Goal: Information Seeking & Learning: Learn about a topic

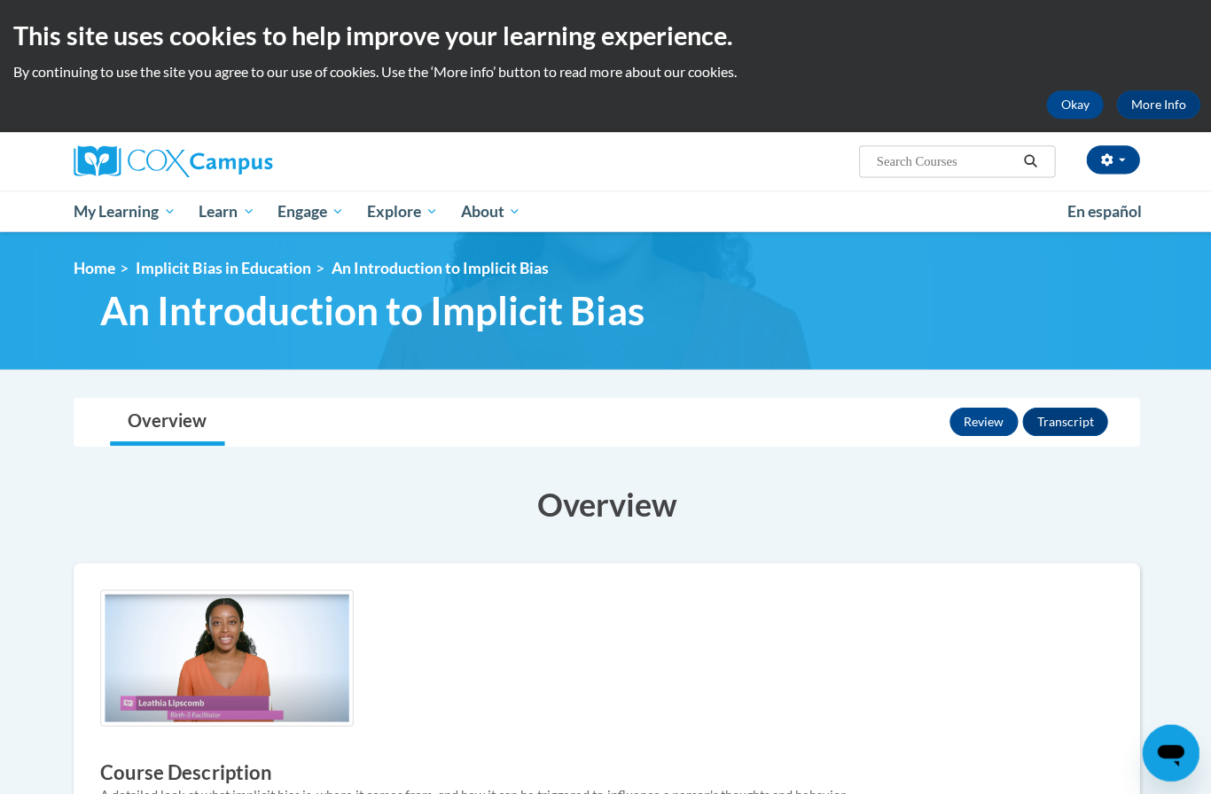
click at [110, 268] on link "Home" at bounding box center [95, 267] width 42 height 19
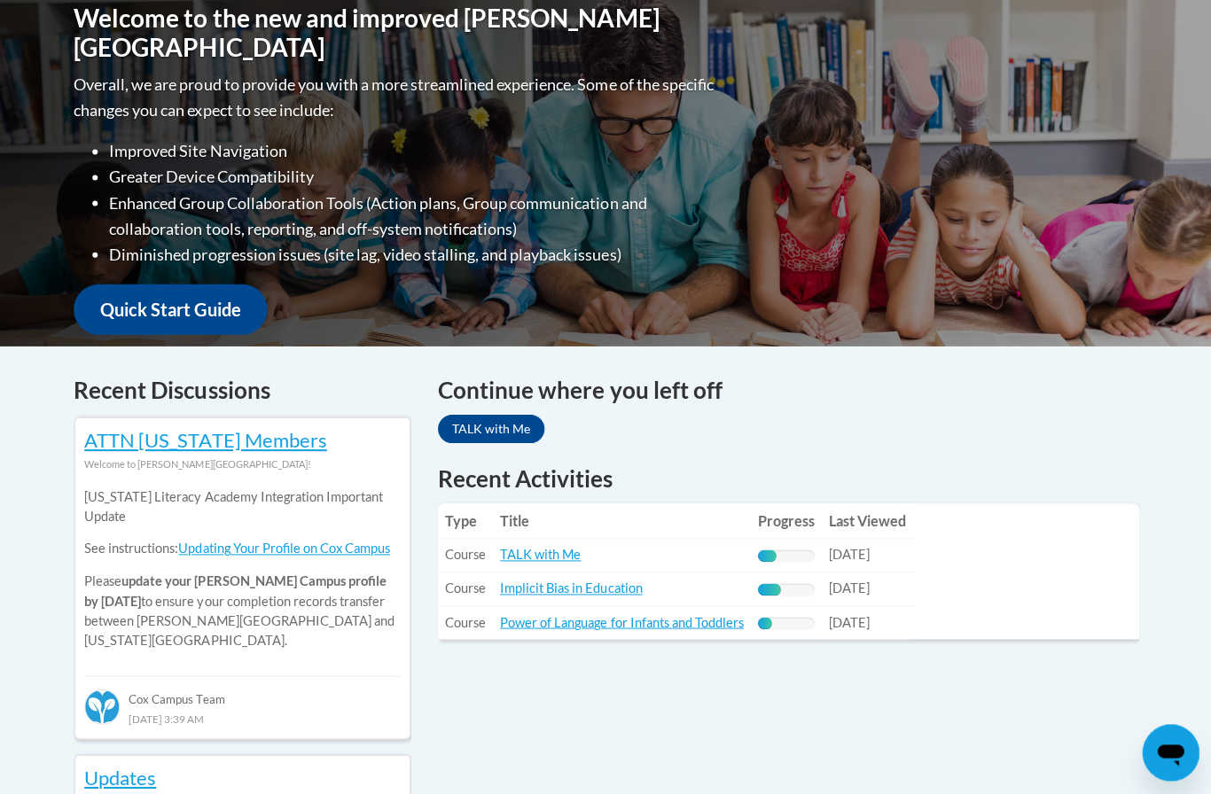
scroll to position [410, 0]
click at [600, 585] on link "Implicit Bias in Education" at bounding box center [570, 586] width 142 height 15
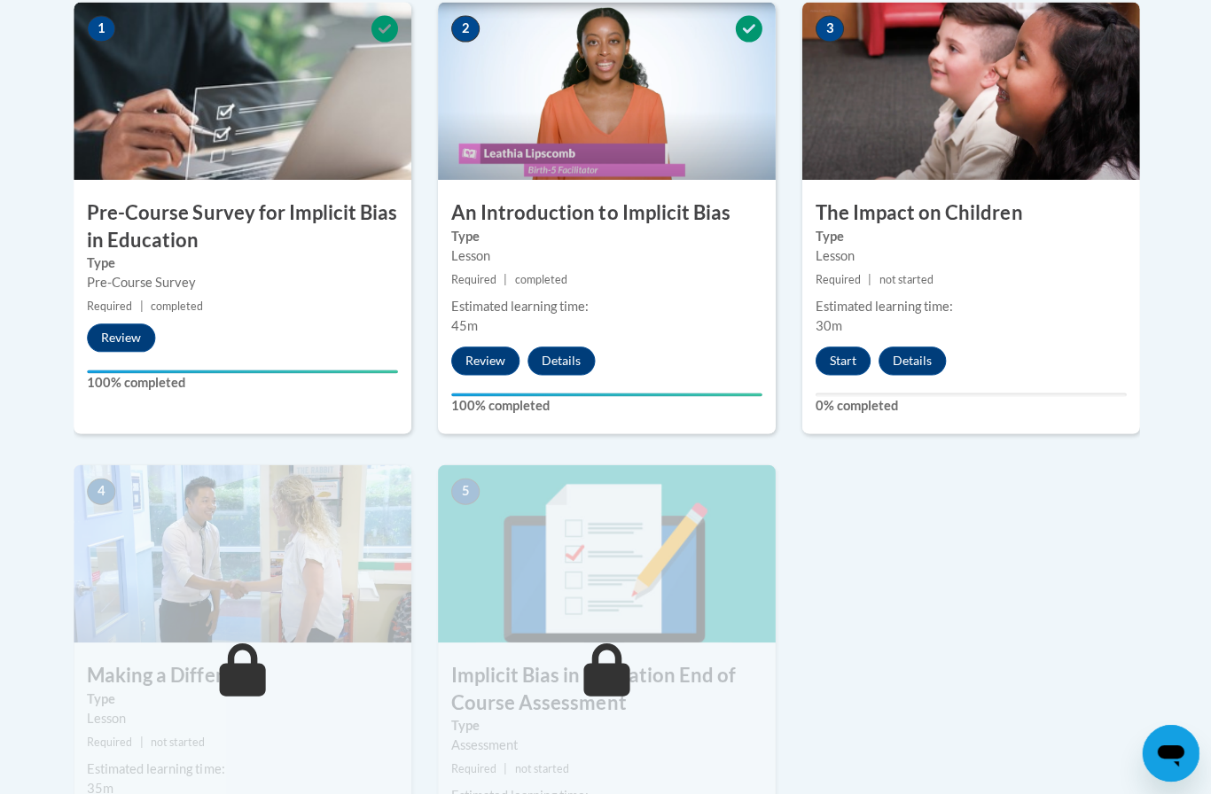
scroll to position [593, 0]
click at [837, 349] on button "Start" at bounding box center [841, 361] width 55 height 28
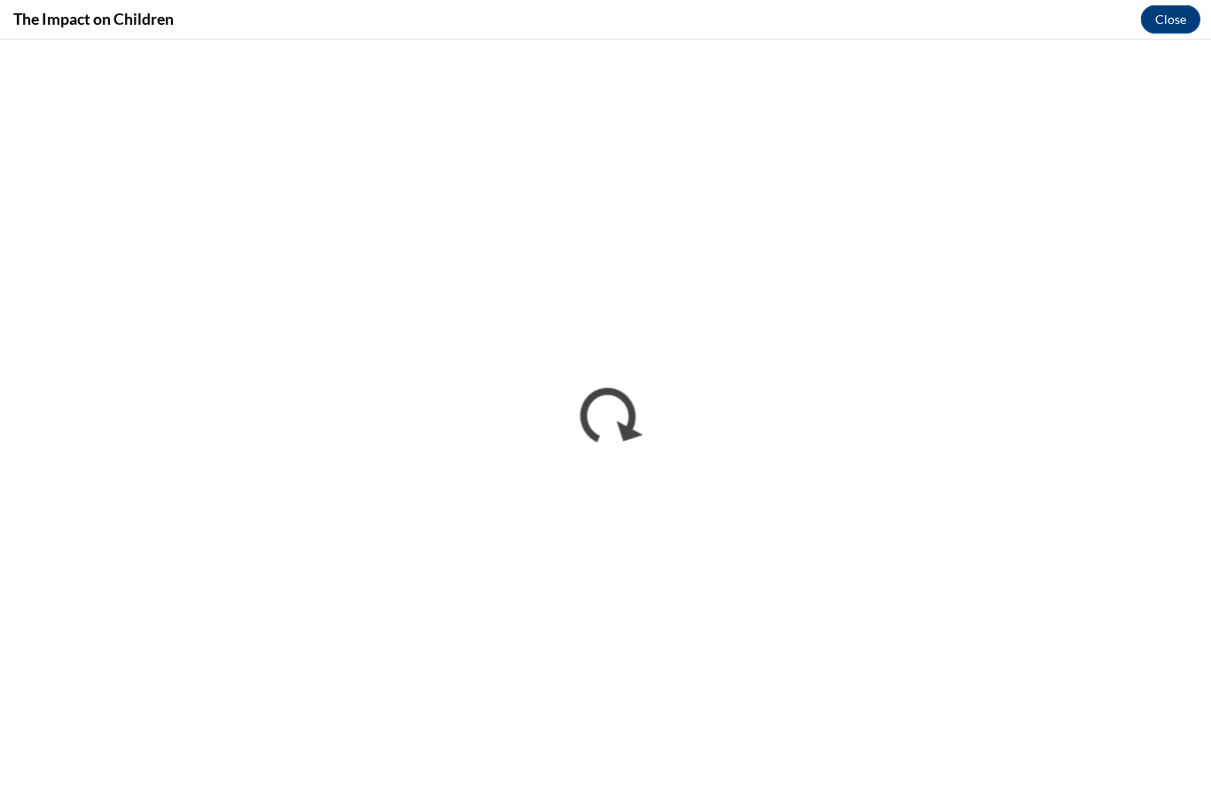
scroll to position [0, 0]
click at [1166, 31] on button "Close" at bounding box center [1167, 19] width 59 height 28
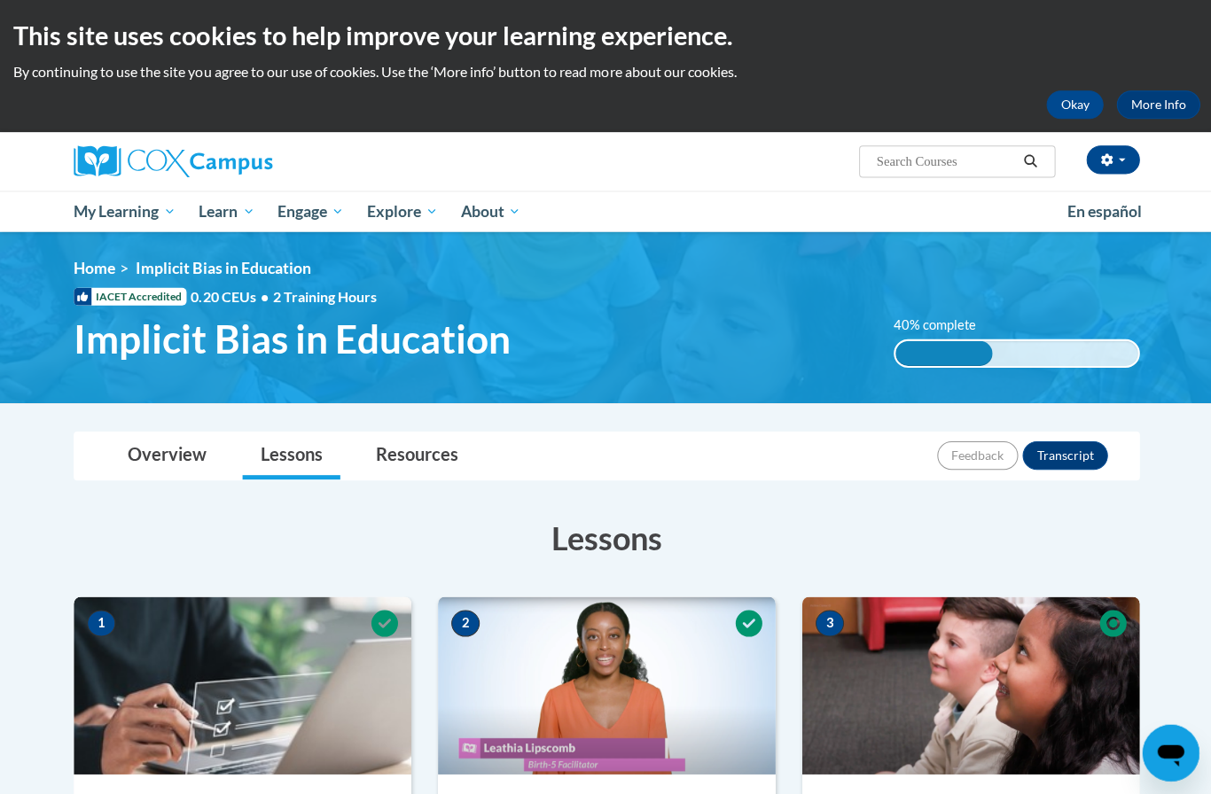
click at [1111, 280] on div "<en>My Learning</en><fr>New fr_My Learning</fr><it>New it_My Learning</it><de>N…" at bounding box center [605, 317] width 1117 height 118
click at [1075, 106] on button "Okay" at bounding box center [1072, 104] width 57 height 28
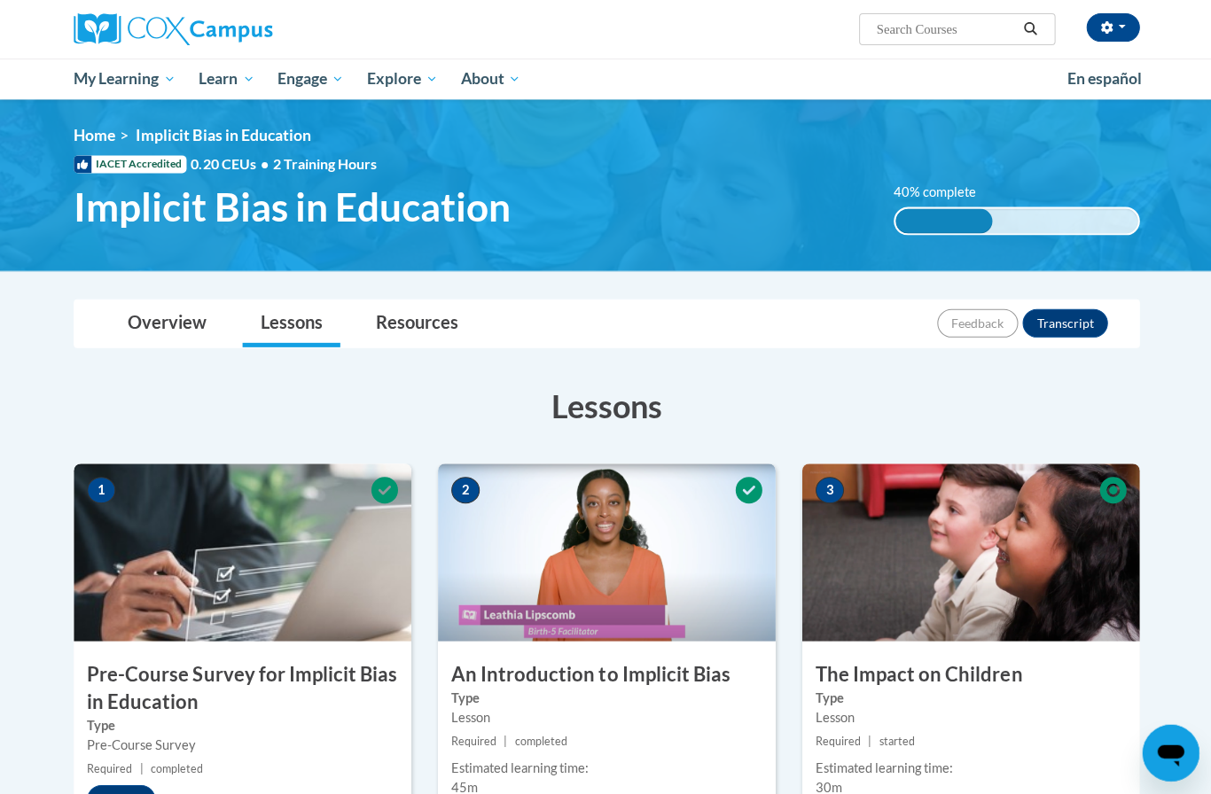
click at [89, 26] on img at bounding box center [173, 29] width 199 height 32
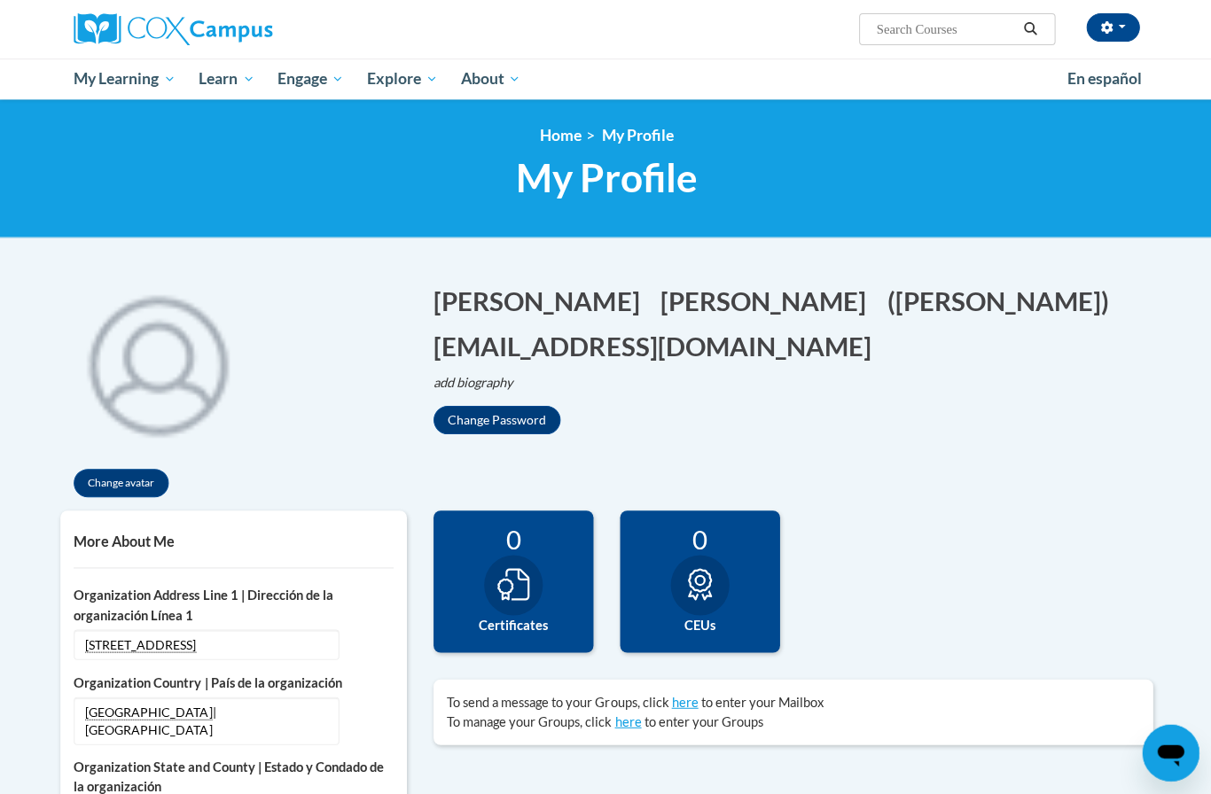
click at [0, 0] on span "My Course Progress" at bounding box center [0, 0] width 0 height 0
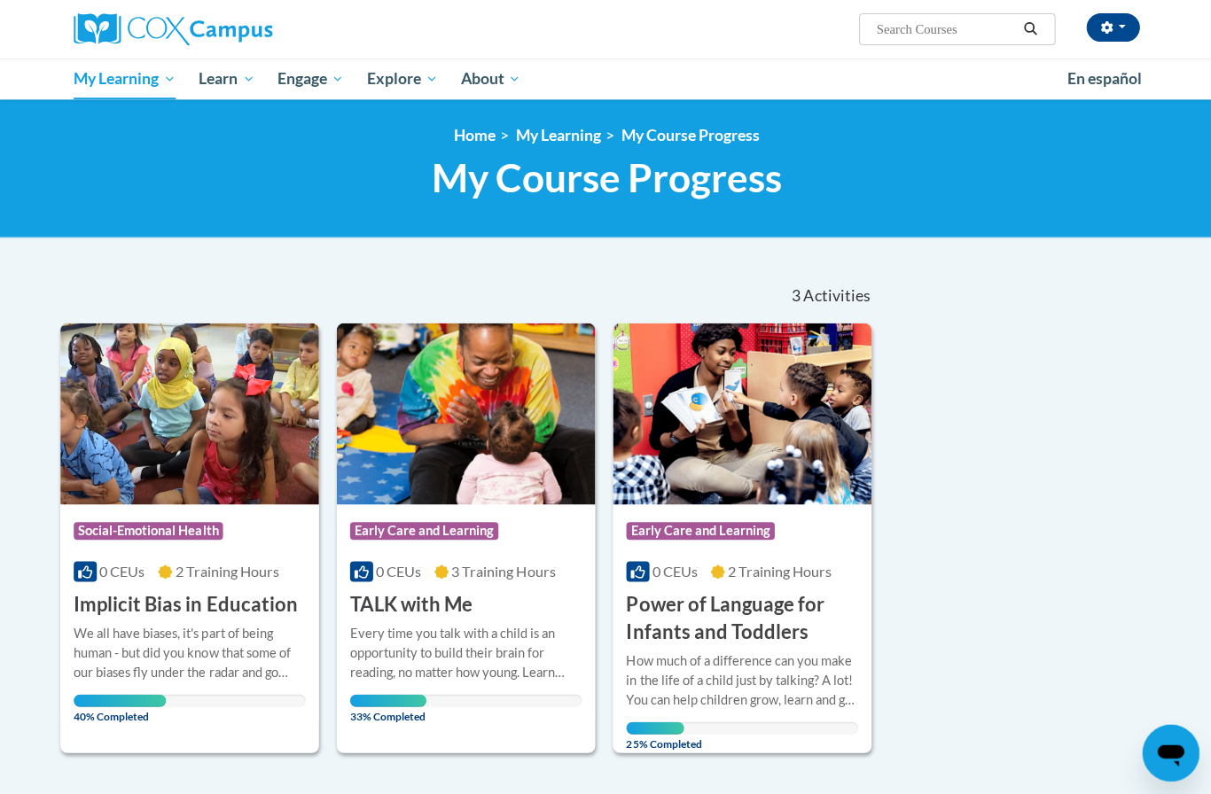
click at [465, 131] on link "Home" at bounding box center [474, 135] width 42 height 19
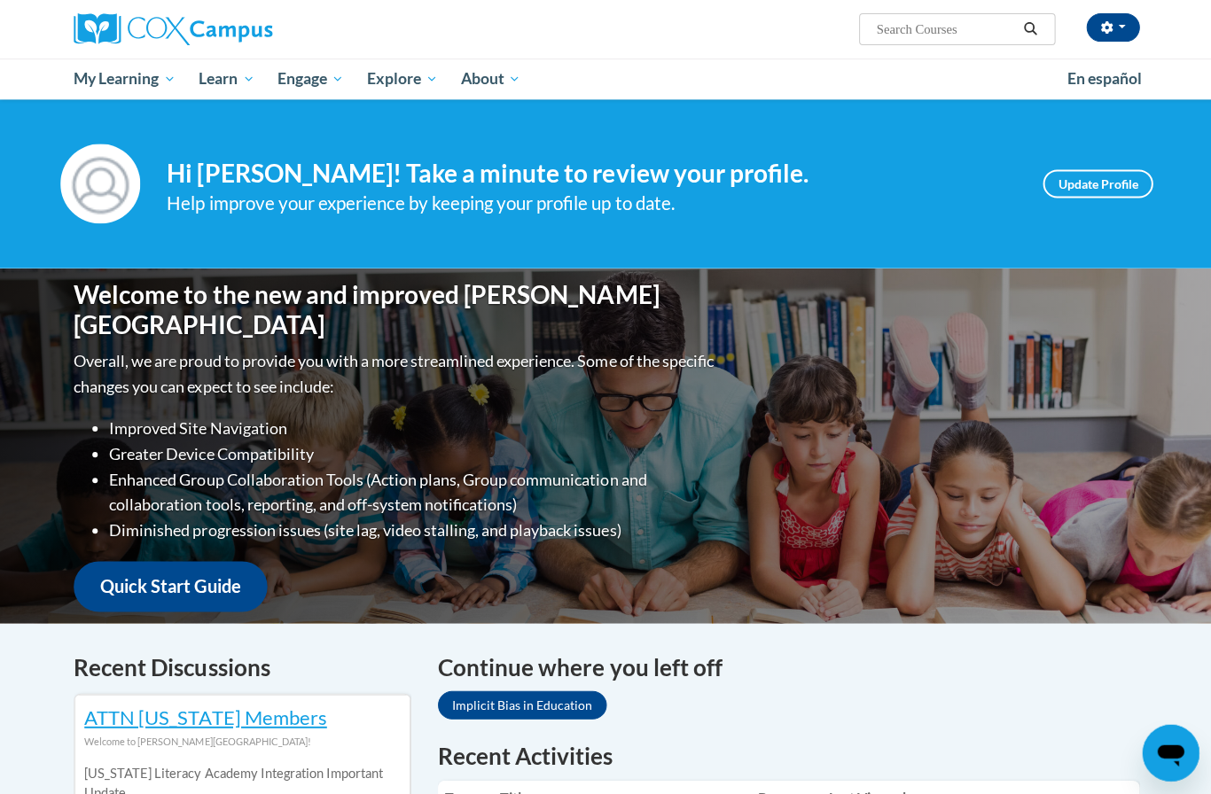
click at [1117, 27] on span "button" at bounding box center [1119, 27] width 7 height 4
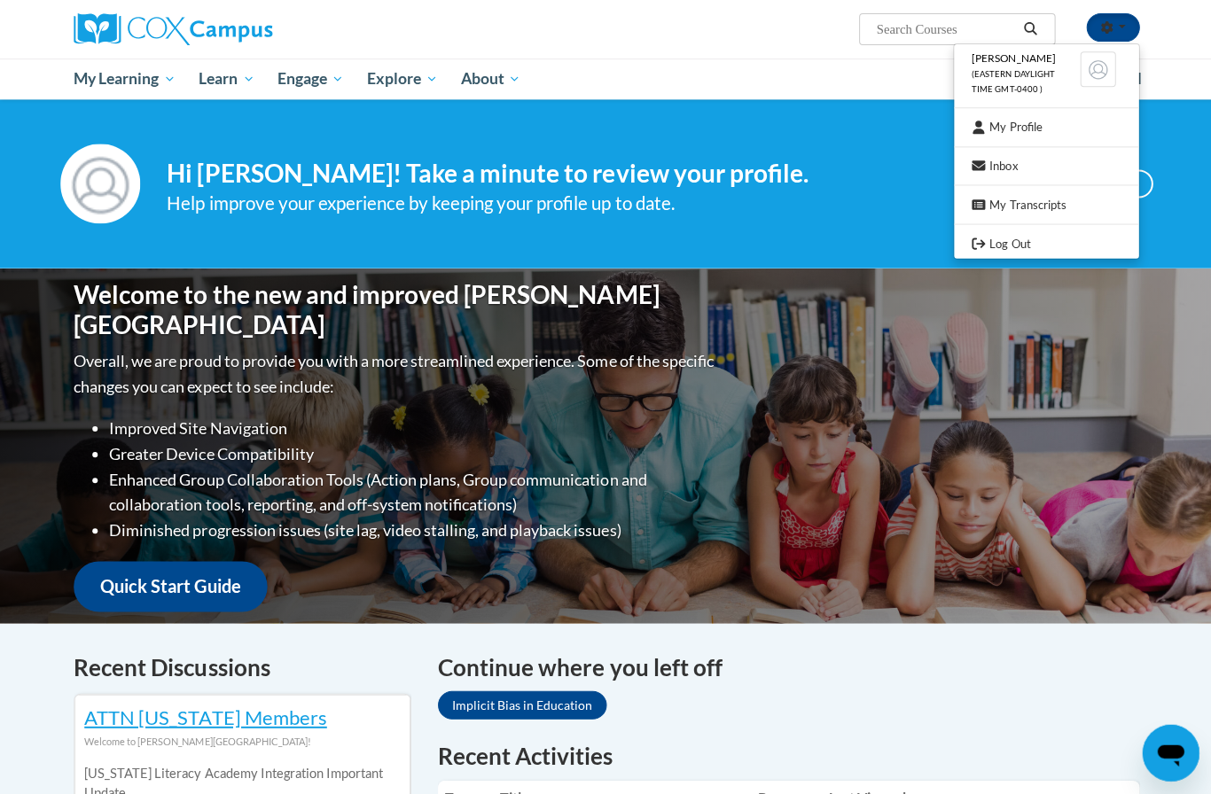
click at [1034, 243] on link "Log Out" at bounding box center [1044, 243] width 184 height 22
